Goal: Task Accomplishment & Management: Complete application form

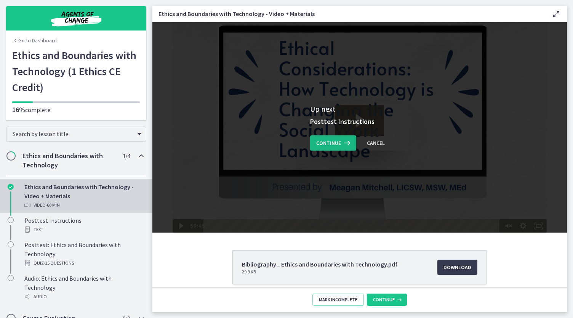
click at [341, 146] on icon at bounding box center [346, 142] width 11 height 9
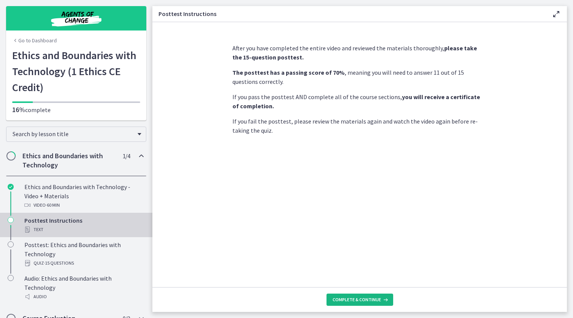
click at [369, 298] on span "Complete & continue" at bounding box center [356, 299] width 48 height 6
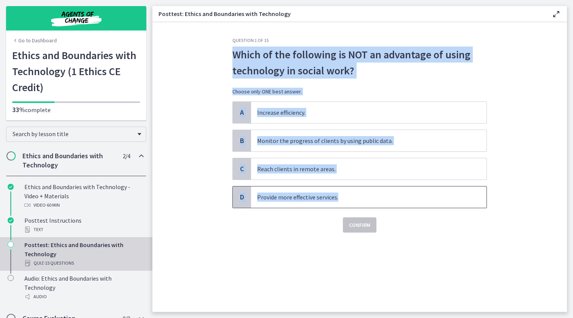
drag, startPoint x: 228, startPoint y: 55, endPoint x: 350, endPoint y: 201, distance: 190.0
click at [350, 201] on div "Question 1 of 15 Which of the following is NOT an advantage of using technology…" at bounding box center [359, 174] width 267 height 274
copy div "Which of the following is NOT an advantage of using technology in social work? …"
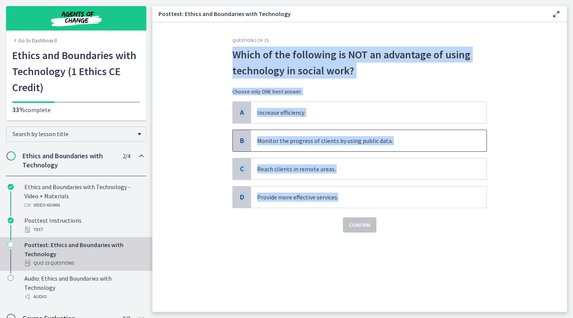
click at [244, 142] on span "B" at bounding box center [241, 140] width 9 height 9
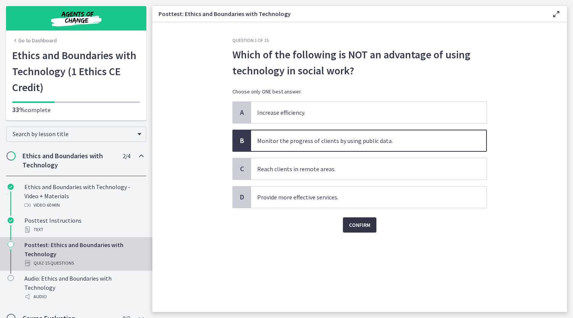
click at [358, 226] on span "Confirm" at bounding box center [359, 224] width 21 height 9
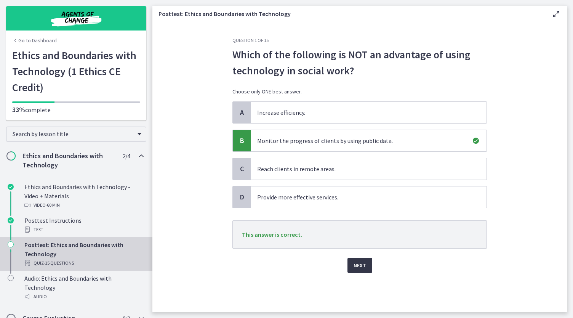
click at [361, 261] on span "Next" at bounding box center [359, 264] width 13 height 9
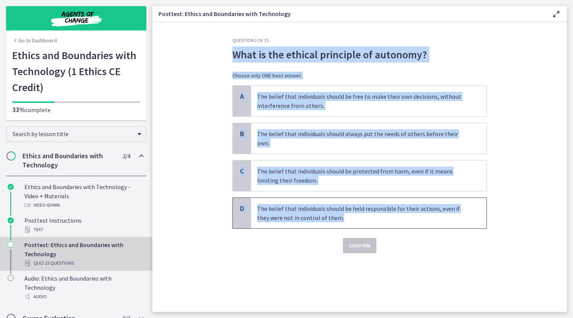
drag, startPoint x: 235, startPoint y: 54, endPoint x: 373, endPoint y: 207, distance: 206.6
click at [374, 207] on div "Question 2 of 15 What is the ethical principle of autonomy? Choose only ONE bes…" at bounding box center [359, 145] width 254 height 216
copy div "What is the ethical principle of autonomy? Choose only ONE best answer. A The b…"
click at [274, 102] on p "The belief that individuals should be free to make their own decisions, without…" at bounding box center [361, 101] width 208 height 18
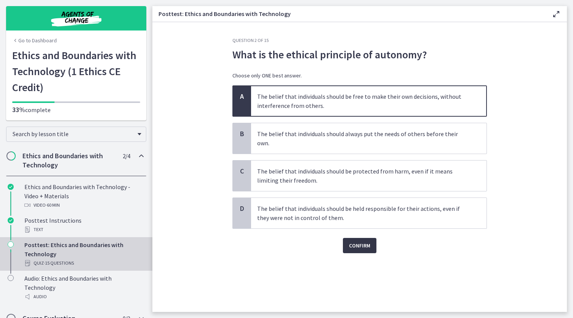
click at [356, 241] on span "Confirm" at bounding box center [359, 245] width 21 height 9
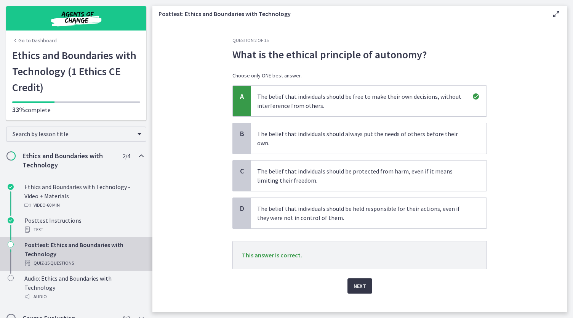
click at [362, 280] on button "Next" at bounding box center [359, 285] width 25 height 15
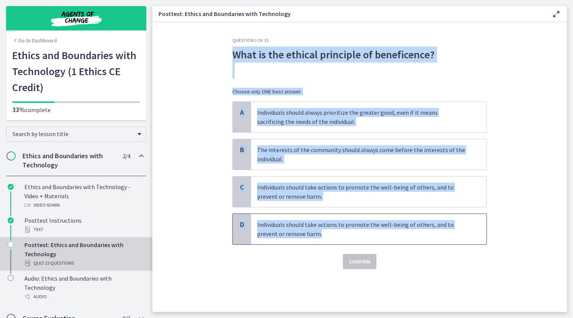
drag, startPoint x: 234, startPoint y: 54, endPoint x: 352, endPoint y: 232, distance: 213.2
click at [352, 232] on div "Question 3 of 15 What is the ethical principle of beneficence? Choose only ONE …" at bounding box center [359, 153] width 254 height 232
copy div "What is the ethical principle of beneficence? Choose only ONE best answer. A In…"
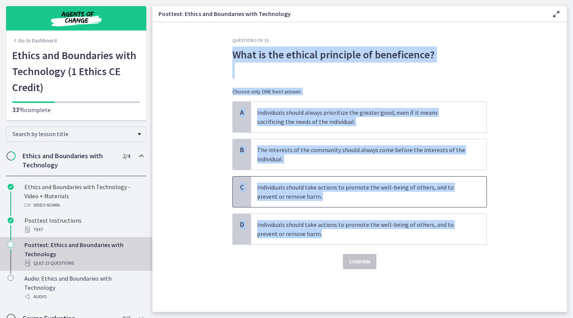
click at [258, 191] on p "Individuals should take actions to promote the well-being of others, and to pre…" at bounding box center [361, 191] width 208 height 18
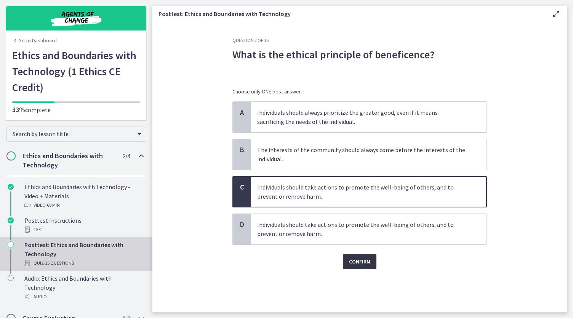
click at [368, 262] on span "Confirm" at bounding box center [359, 261] width 21 height 9
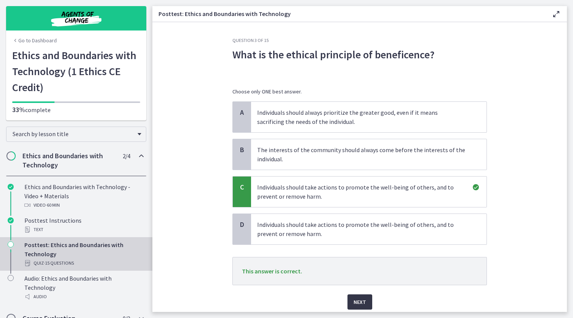
click at [361, 304] on span "Next" at bounding box center [359, 301] width 13 height 9
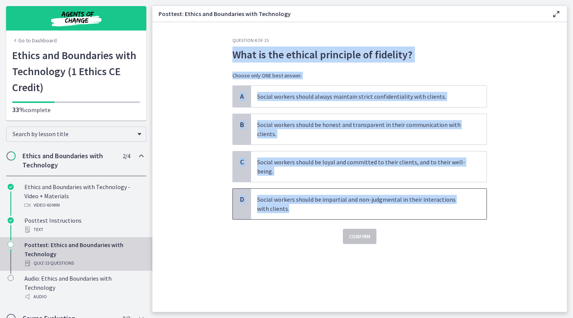
drag, startPoint x: 231, startPoint y: 53, endPoint x: 475, endPoint y: 209, distance: 290.3
click at [475, 209] on div "Question 4 of 15 What is the ethical principle of fidelity? Choose only ONE bes…" at bounding box center [359, 174] width 267 height 274
copy div "What is the ethical principle of fidelity? Choose only ONE best answer. A Socia…"
click at [262, 167] on p "Social workers should be loyal and committed to their clients, and to their wel…" at bounding box center [361, 166] width 208 height 18
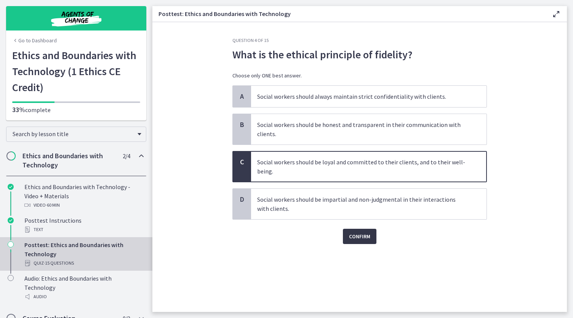
click at [361, 234] on span "Confirm" at bounding box center [359, 236] width 21 height 9
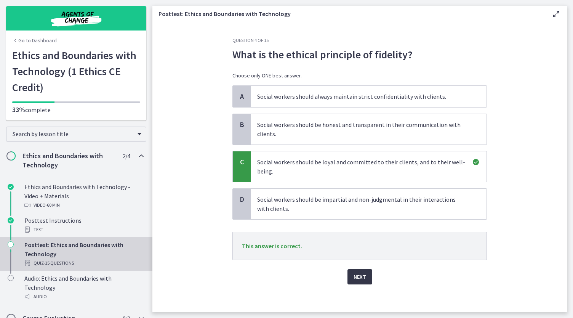
click at [355, 276] on span "Next" at bounding box center [359, 276] width 13 height 9
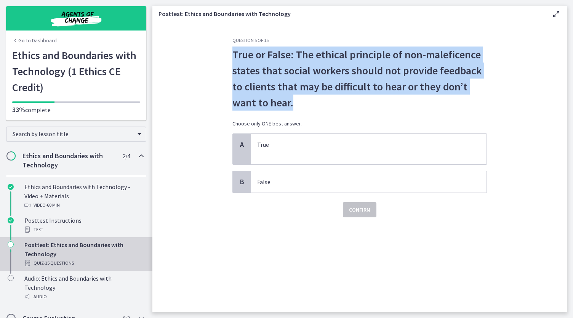
drag, startPoint x: 233, startPoint y: 52, endPoint x: 302, endPoint y: 102, distance: 85.5
click at [302, 102] on p "True or False: The ethical principle of non-maleficence states that social work…" at bounding box center [359, 78] width 254 height 64
copy p "True or False: The ethical principle of non-maleficence states that social work…"
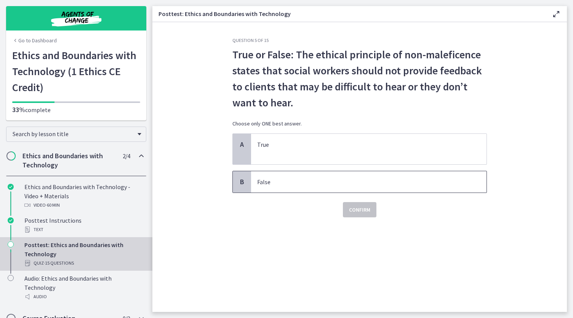
click at [276, 184] on p "False" at bounding box center [361, 181] width 208 height 9
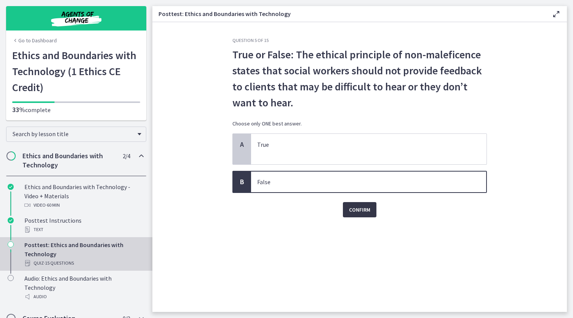
click at [359, 212] on span "Confirm" at bounding box center [359, 209] width 21 height 9
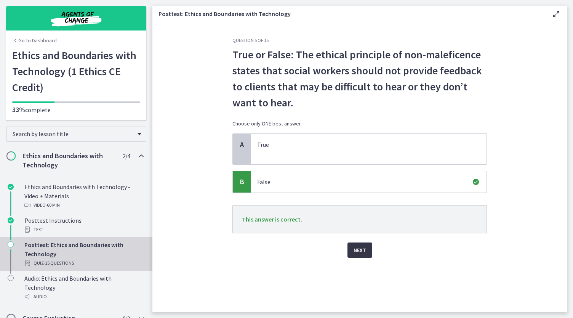
click at [354, 251] on span "Next" at bounding box center [359, 249] width 13 height 9
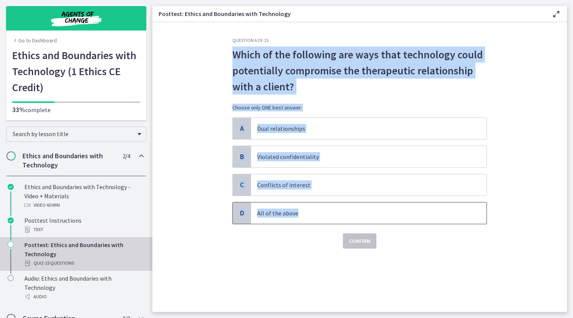
drag, startPoint x: 227, startPoint y: 50, endPoint x: 332, endPoint y: 210, distance: 191.8
click at [332, 210] on div "Question 6 of 15 Which of the following are ways that technology could potentia…" at bounding box center [359, 174] width 267 height 274
copy div "Which of the following are ways that technology could potentially compromise th…"
click at [501, 95] on section "Question 6 of 15 Which of the following are ways that technology could potentia…" at bounding box center [359, 166] width 414 height 289
click at [260, 156] on p "Violated confidentiality" at bounding box center [361, 156] width 208 height 9
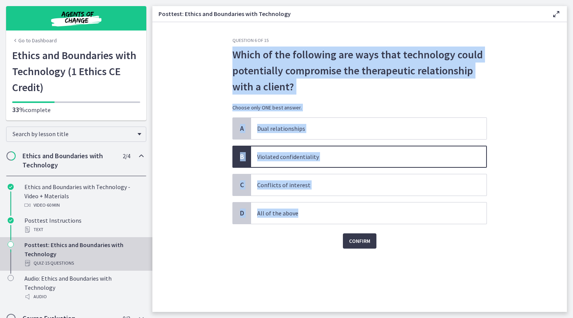
click at [199, 185] on section "Question 6 of 15 Which of the following are ways that technology could potentia…" at bounding box center [359, 166] width 414 height 289
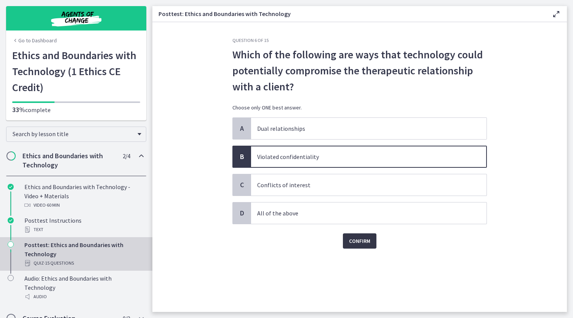
click at [349, 240] on span "Confirm" at bounding box center [359, 240] width 21 height 9
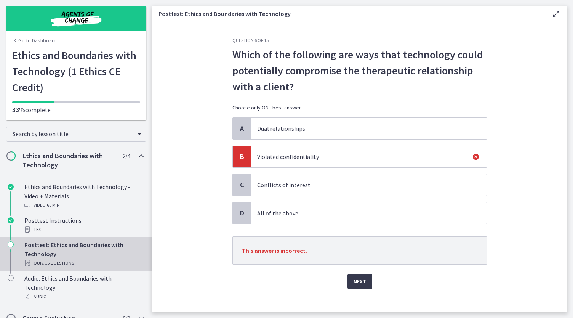
click at [318, 213] on p "All of the above" at bounding box center [361, 212] width 208 height 9
click at [272, 213] on p "All of the above" at bounding box center [361, 212] width 208 height 9
click at [240, 217] on div "D" at bounding box center [242, 212] width 18 height 21
click at [353, 280] on span "Next" at bounding box center [359, 280] width 13 height 9
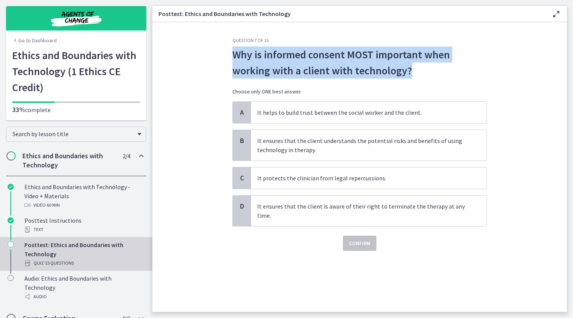
drag, startPoint x: 410, startPoint y: 72, endPoint x: 229, endPoint y: 59, distance: 181.4
click at [229, 59] on div "Question 7 of 15 Why is informed consent MOST important when working with a cli…" at bounding box center [359, 174] width 267 height 274
click at [226, 61] on div "Question 7 of 15 Why is informed consent MOST important when working with a cli…" at bounding box center [359, 174] width 267 height 274
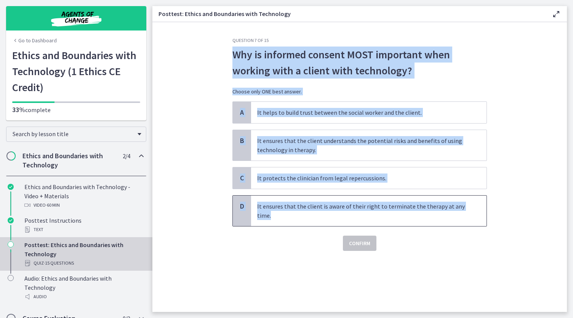
drag, startPoint x: 230, startPoint y: 54, endPoint x: 445, endPoint y: 215, distance: 268.9
click at [445, 215] on div "Question 7 of 15 Why is informed consent MOST important when working with a cli…" at bounding box center [359, 174] width 267 height 274
copy div "Why is informed consent MOST important when working with a client with technolo…"
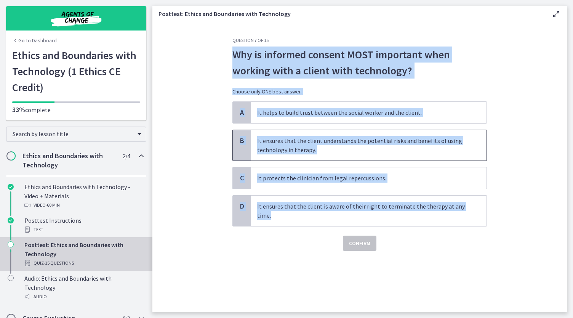
click at [289, 146] on p "It ensures that the client understands the potential risks and benefits of usin…" at bounding box center [361, 145] width 208 height 18
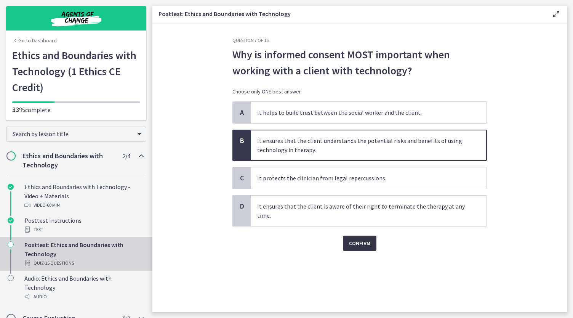
click at [352, 240] on span "Confirm" at bounding box center [359, 242] width 21 height 9
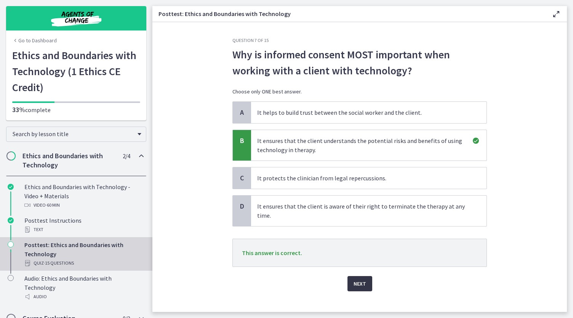
click at [356, 280] on span "Next" at bounding box center [359, 283] width 13 height 9
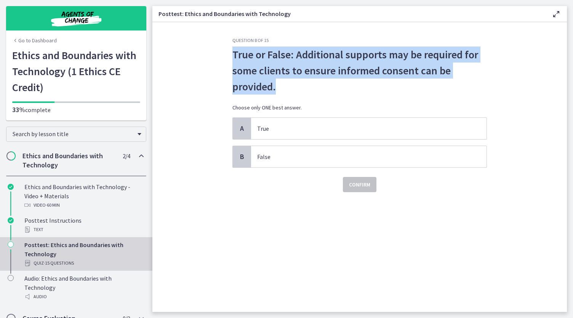
drag, startPoint x: 233, startPoint y: 51, endPoint x: 294, endPoint y: 90, distance: 72.6
click at [294, 90] on p "True or False: Additional supports may be required for some clients to ensure i…" at bounding box center [359, 70] width 254 height 48
copy p "True or False: Additional supports may be required for some clients to ensure i…"
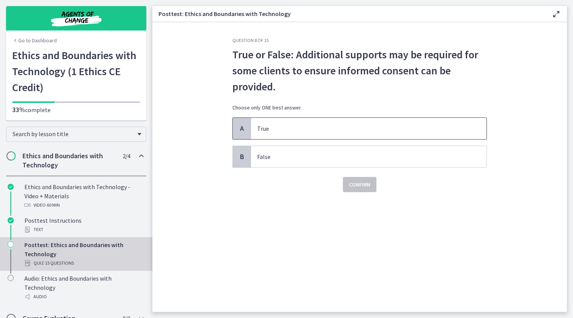
click at [286, 132] on p "True" at bounding box center [361, 128] width 208 height 9
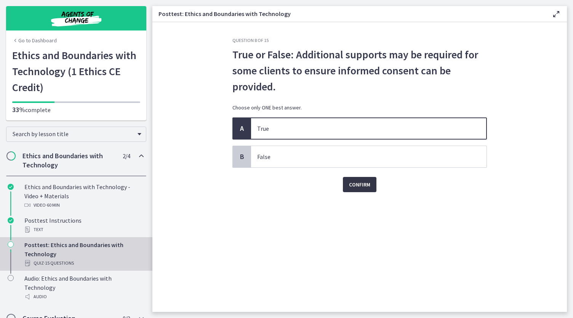
click at [353, 188] on span "Confirm" at bounding box center [359, 184] width 21 height 9
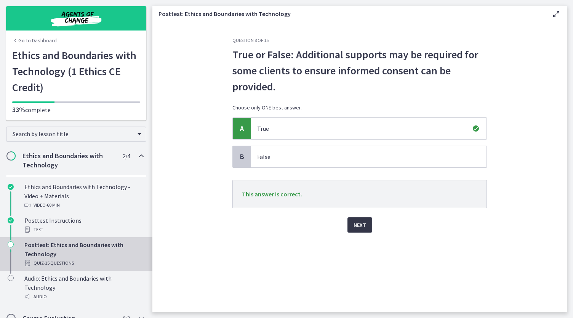
click at [362, 227] on span "Next" at bounding box center [359, 224] width 13 height 9
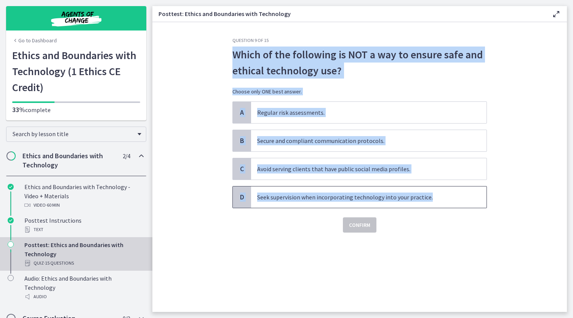
drag, startPoint x: 232, startPoint y: 55, endPoint x: 435, endPoint y: 203, distance: 251.4
click at [435, 203] on div "Question 9 of 15 Which of the following is NOT a way to ensure safe and ethical…" at bounding box center [359, 174] width 267 height 274
copy div "Which of the following is NOT a way to ensure safe and ethical technology use? …"
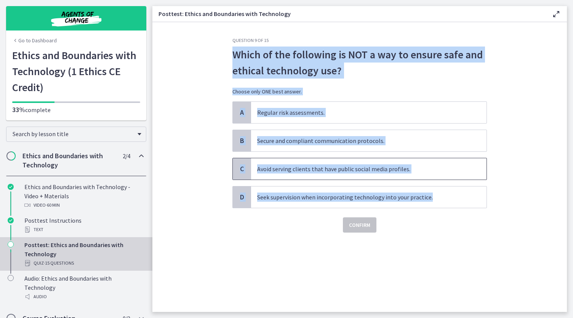
click at [288, 171] on p "Avoid serving clients that have public social media profiles." at bounding box center [361, 168] width 208 height 9
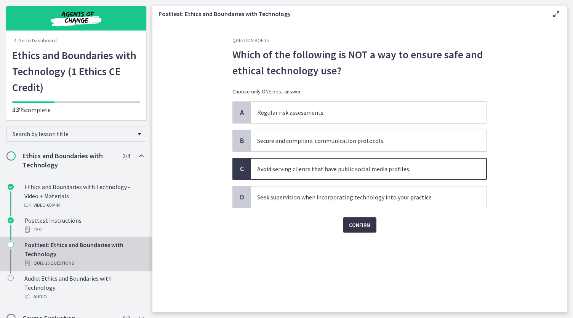
click at [365, 221] on span "Confirm" at bounding box center [359, 224] width 21 height 9
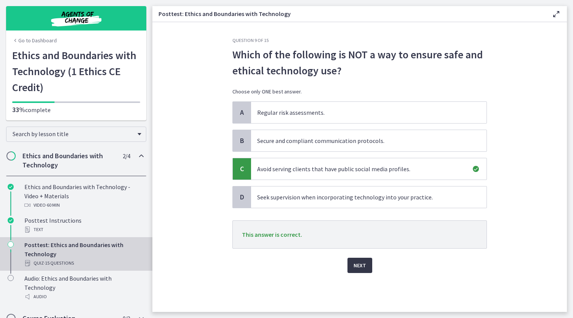
click at [365, 266] on span "Next" at bounding box center [359, 264] width 13 height 9
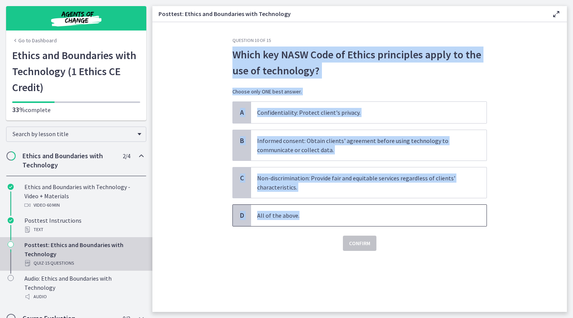
drag, startPoint x: 230, startPoint y: 52, endPoint x: 350, endPoint y: 214, distance: 202.0
click at [350, 214] on div "Question 10 of 15 Which key NASW Code of Ethics principles apply to the use of …" at bounding box center [359, 174] width 267 height 274
copy div "Which key NASW Code of Ethics principles apply to the use of technology? Choose…"
click at [285, 211] on p "All of the above." at bounding box center [361, 215] width 208 height 9
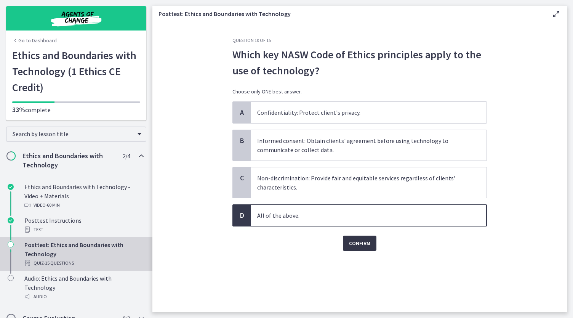
click at [352, 241] on span "Confirm" at bounding box center [359, 242] width 21 height 9
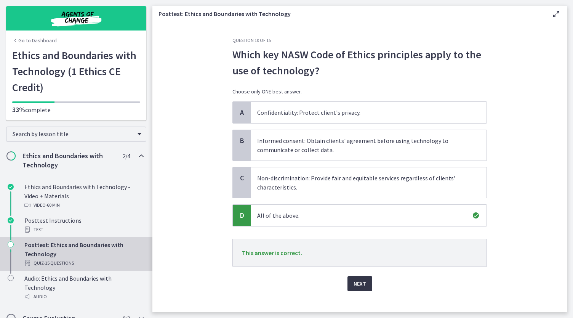
click at [355, 284] on span "Next" at bounding box center [359, 283] width 13 height 9
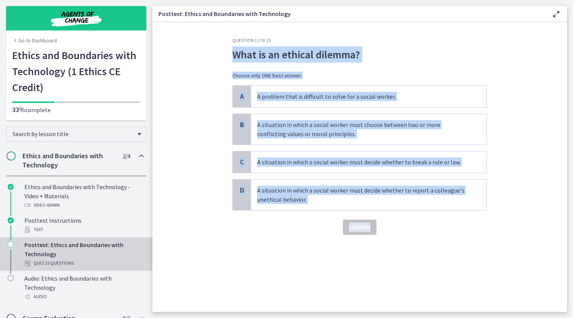
drag, startPoint x: 230, startPoint y: 56, endPoint x: 422, endPoint y: 209, distance: 245.8
click at [422, 209] on div "Question 11 of 15 What is an ethical dilemma? Choose only ONE best answer. A A …" at bounding box center [359, 174] width 267 height 274
click at [273, 127] on p "A situation in which a social worker must choose between two or more conflictin…" at bounding box center [361, 129] width 208 height 18
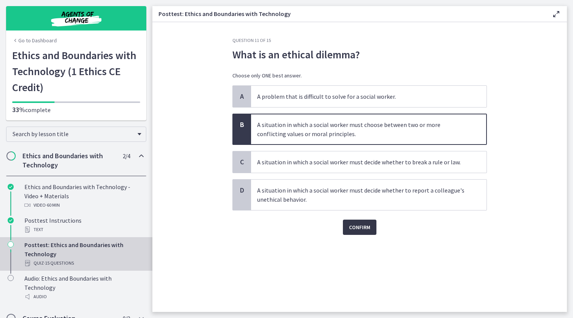
click at [353, 225] on span "Confirm" at bounding box center [359, 226] width 21 height 9
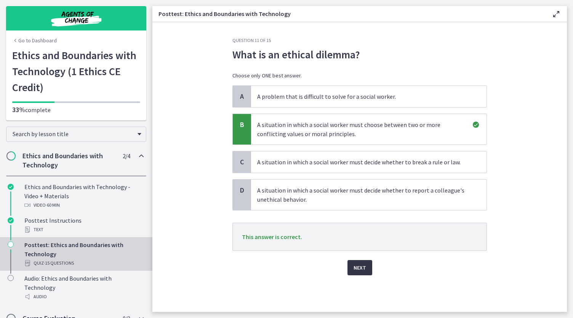
click at [361, 269] on span "Next" at bounding box center [359, 267] width 13 height 9
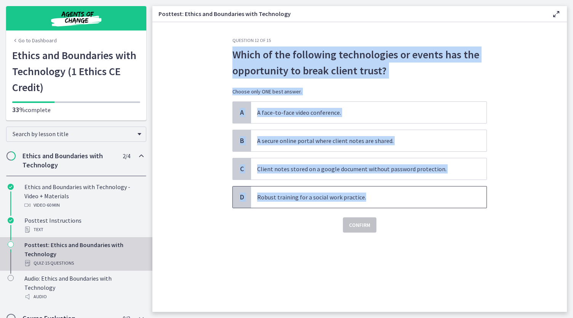
drag, startPoint x: 230, startPoint y: 49, endPoint x: 387, endPoint y: 200, distance: 217.6
click at [387, 200] on div "Question 12 of 15 Which of the following technologies or events has the opportu…" at bounding box center [359, 174] width 267 height 274
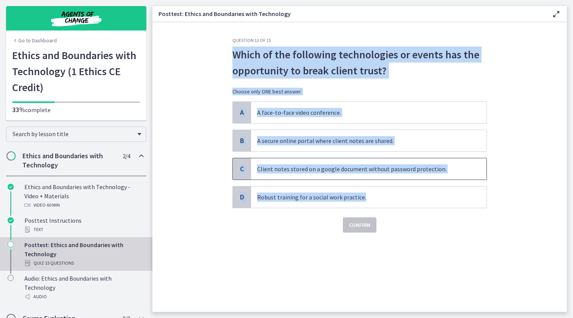
click at [278, 168] on p "Client notes stored on a google document without password protection." at bounding box center [361, 168] width 208 height 9
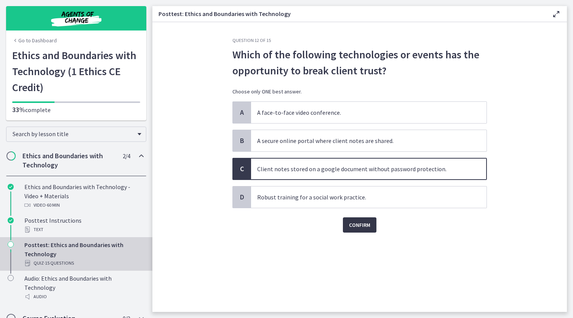
click at [359, 225] on span "Confirm" at bounding box center [359, 224] width 21 height 9
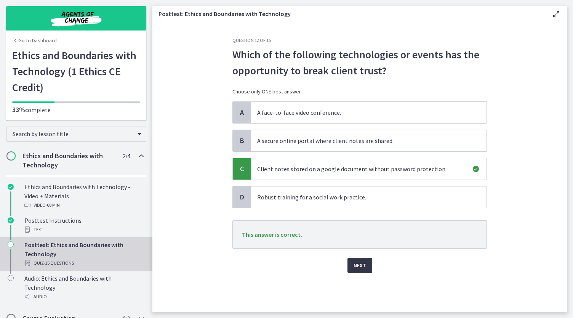
click at [361, 262] on span "Next" at bounding box center [359, 264] width 13 height 9
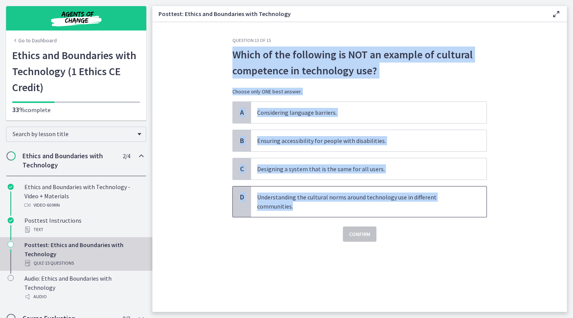
drag, startPoint x: 234, startPoint y: 54, endPoint x: 446, endPoint y: 206, distance: 260.4
click at [446, 206] on div "Question 13 of 15 Which of the following is NOT an example of cultural competen…" at bounding box center [359, 139] width 254 height 204
click at [319, 166] on p "Designing a system that is the same for all users." at bounding box center [361, 168] width 208 height 9
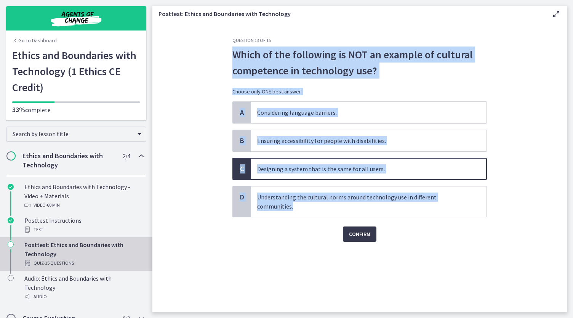
click at [270, 169] on p "Designing a system that is the same for all users." at bounding box center [361, 168] width 208 height 9
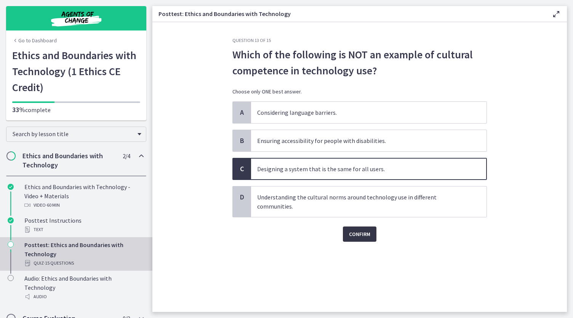
click at [363, 230] on span "Confirm" at bounding box center [359, 233] width 21 height 9
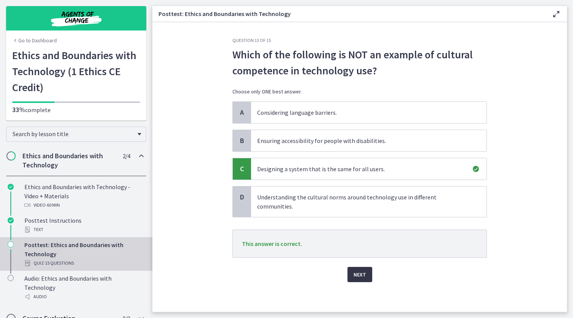
click at [358, 272] on span "Next" at bounding box center [359, 274] width 13 height 9
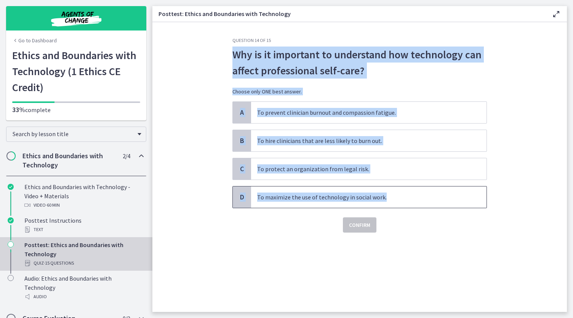
drag, startPoint x: 232, startPoint y: 52, endPoint x: 387, endPoint y: 195, distance: 210.5
click at [387, 195] on div "Question 14 of 15 Why is it important to understand how technology can affect p…" at bounding box center [359, 134] width 254 height 195
click at [312, 112] on p "To prevent clinician burnout and compassion fatigue." at bounding box center [361, 112] width 208 height 9
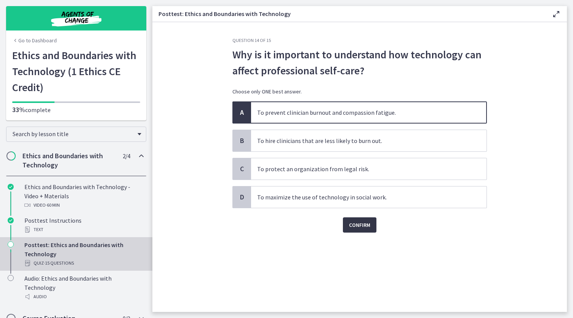
click at [355, 222] on span "Confirm" at bounding box center [359, 224] width 21 height 9
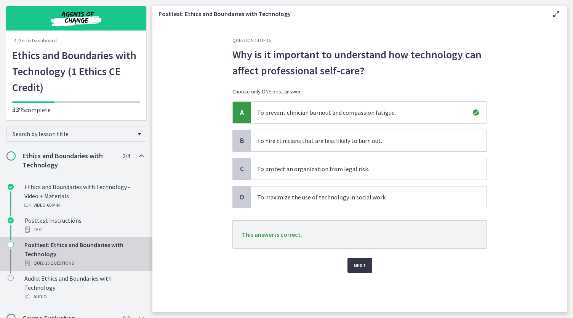
click at [358, 268] on span "Next" at bounding box center [359, 264] width 13 height 9
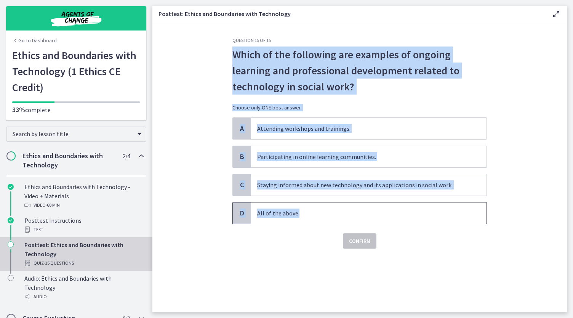
drag, startPoint x: 233, startPoint y: 53, endPoint x: 353, endPoint y: 211, distance: 199.0
click at [353, 211] on div "Question 15 of 15 Which of the following are examples of ongoing learning and p…" at bounding box center [359, 174] width 267 height 274
click at [298, 212] on p "All of the above." at bounding box center [361, 212] width 208 height 9
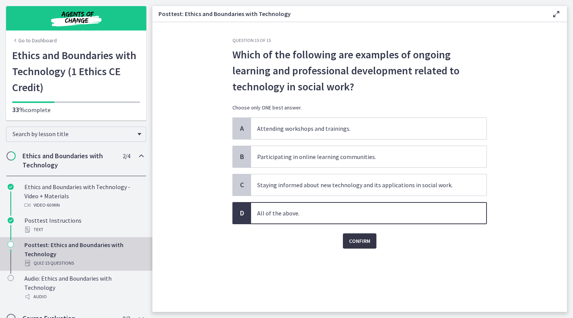
click at [366, 242] on span "Confirm" at bounding box center [359, 240] width 21 height 9
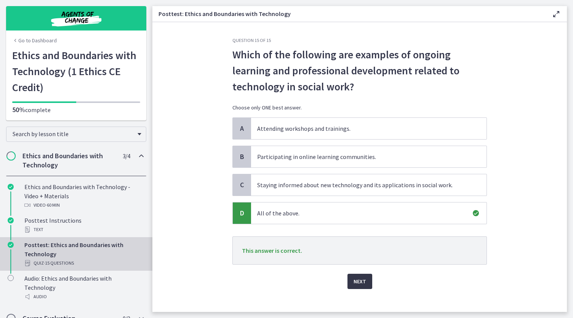
click at [362, 281] on span "Next" at bounding box center [359, 280] width 13 height 9
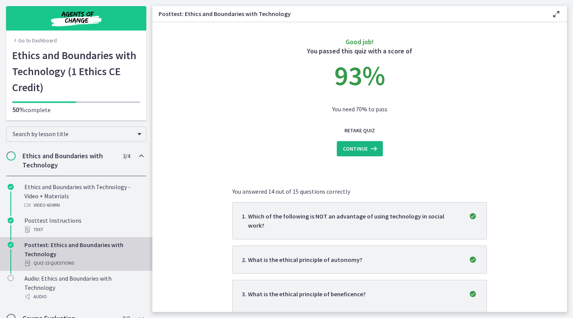
click at [370, 150] on icon at bounding box center [373, 148] width 11 height 9
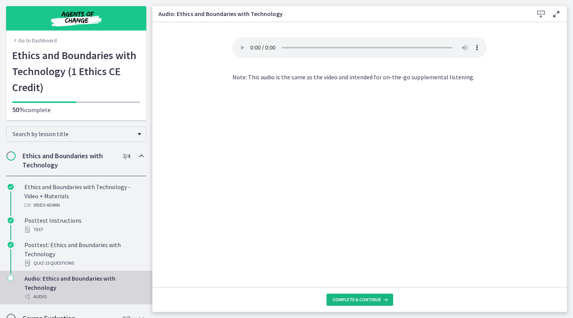
click at [371, 300] on span "Complete & continue" at bounding box center [356, 299] width 48 height 6
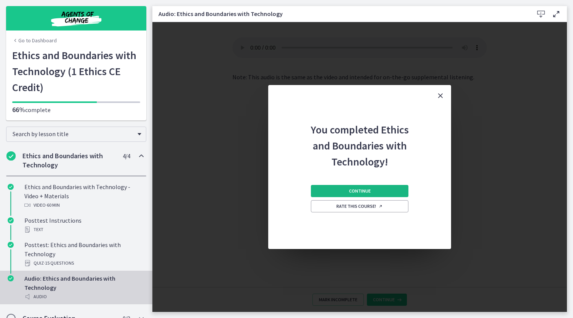
click at [363, 192] on span "Continue" at bounding box center [360, 191] width 22 height 6
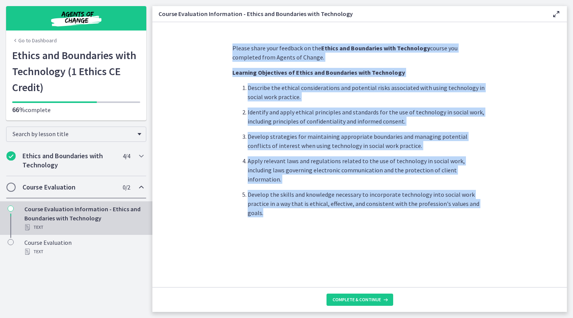
drag, startPoint x: 234, startPoint y: 48, endPoint x: 424, endPoint y: 205, distance: 246.3
click at [424, 205] on div "Please share your feedback on the Ethics and Boundaries with Technology course …" at bounding box center [359, 130] width 254 height 174
click at [369, 302] on span "Complete & continue" at bounding box center [356, 299] width 48 height 6
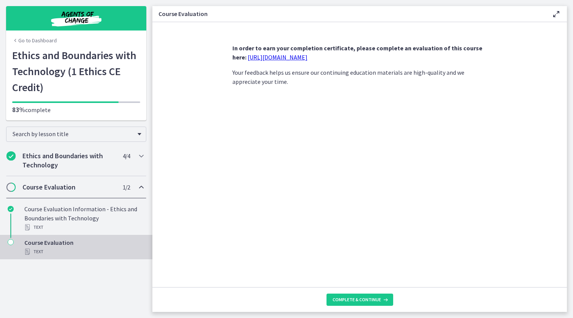
click at [289, 57] on link "https://forms.gle/UxaQBDSPwsdcMket5" at bounding box center [278, 57] width 60 height 8
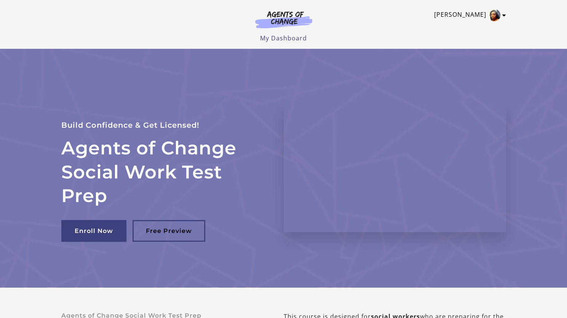
click at [488, 18] on img "Toggle menu" at bounding box center [494, 15] width 12 height 12
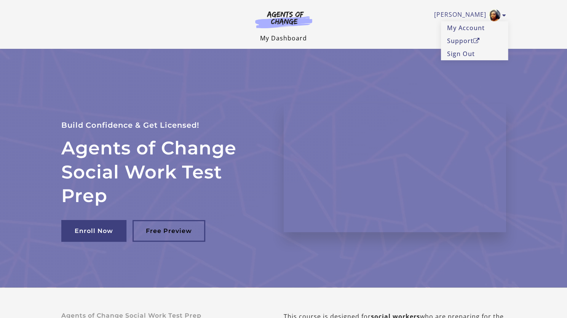
click at [286, 35] on link "My Dashboard" at bounding box center [283, 38] width 47 height 8
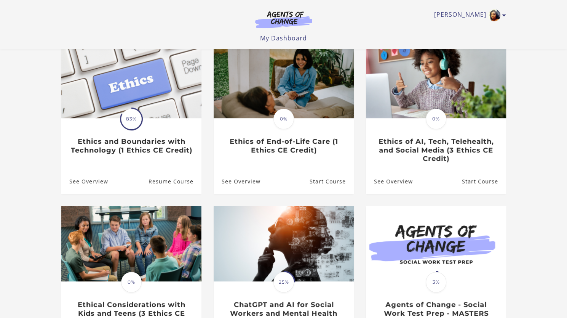
scroll to position [76, 0]
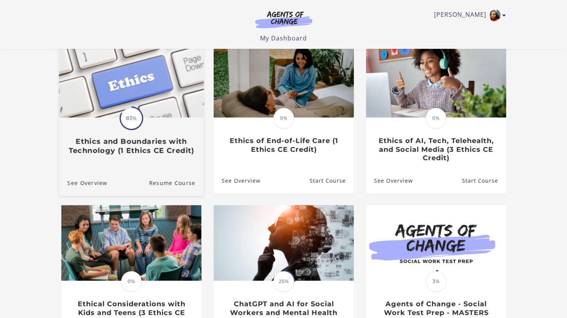
click at [168, 113] on img at bounding box center [131, 78] width 145 height 78
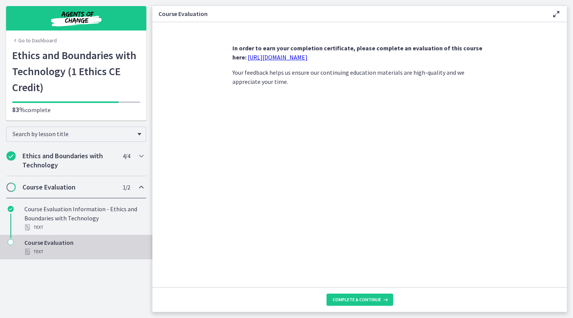
click at [57, 242] on div "Course Evaluation Text" at bounding box center [83, 247] width 119 height 18
click at [372, 300] on span "Complete & continue" at bounding box center [356, 299] width 48 height 6
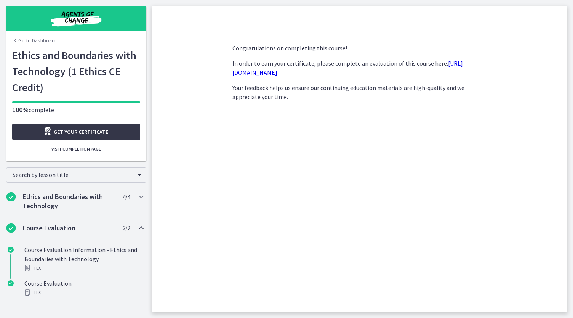
click at [110, 132] on link "Get your certificate" at bounding box center [76, 131] width 128 height 16
click at [69, 151] on span "Visit completion page" at bounding box center [76, 149] width 50 height 6
click at [95, 150] on span "Visit completion page" at bounding box center [76, 149] width 50 height 6
click at [32, 38] on link "Go to Dashboard" at bounding box center [34, 41] width 45 height 8
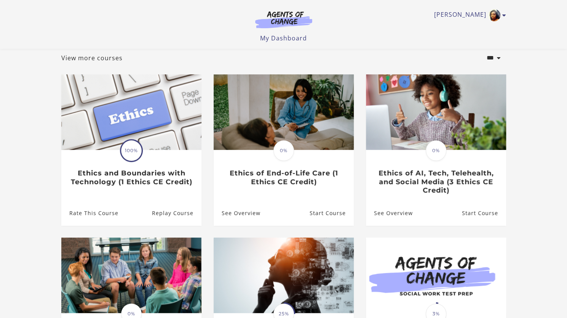
scroll to position [6, 0]
